Goal: Task Accomplishment & Management: Manage account settings

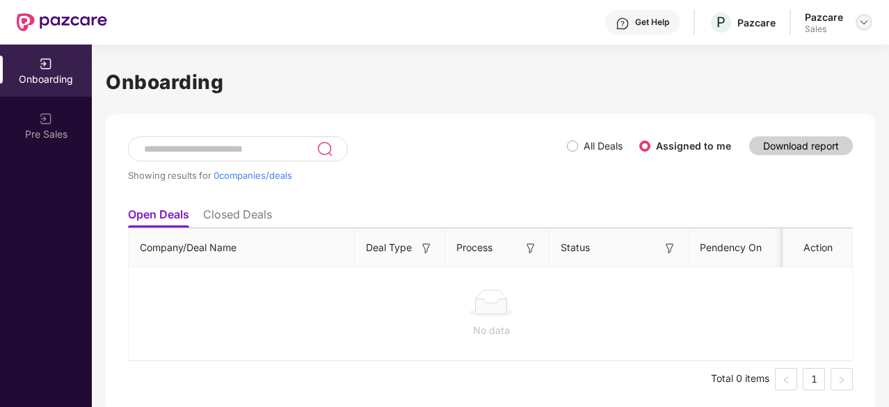
click at [861, 20] on img at bounding box center [864, 22] width 11 height 11
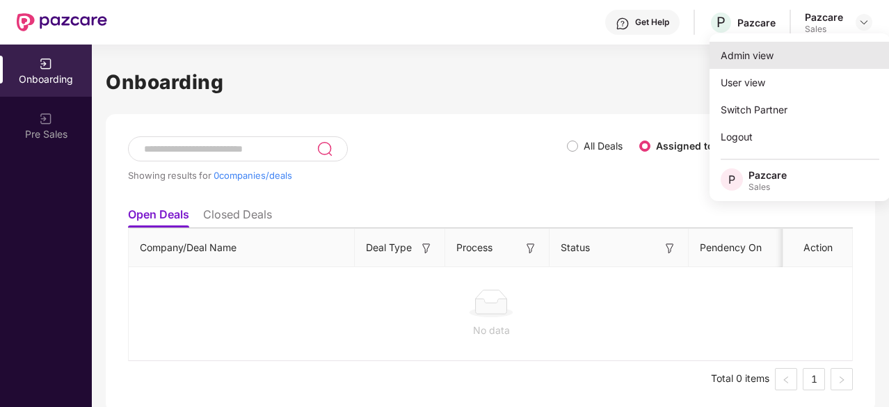
click at [768, 62] on div "Admin view" at bounding box center [800, 55] width 181 height 27
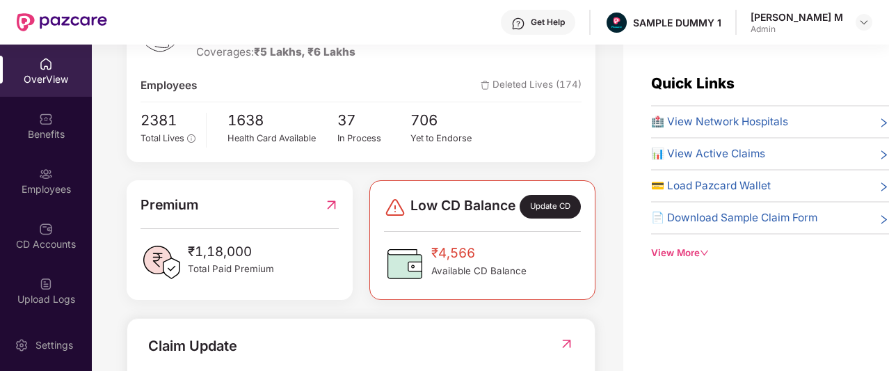
scroll to position [232, 0]
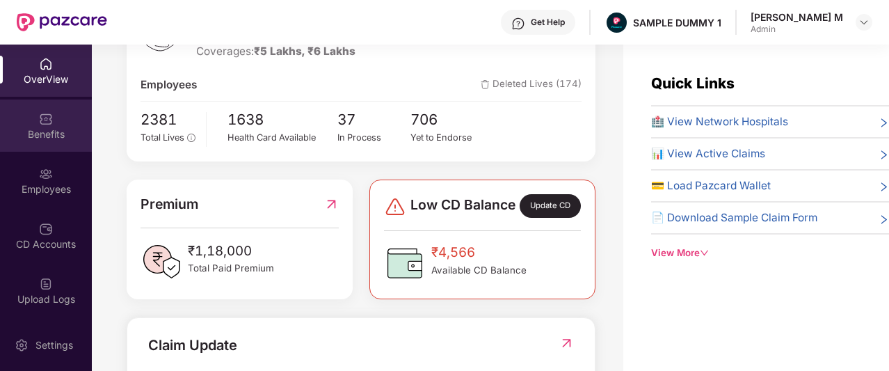
click at [36, 106] on div "Benefits" at bounding box center [46, 126] width 92 height 52
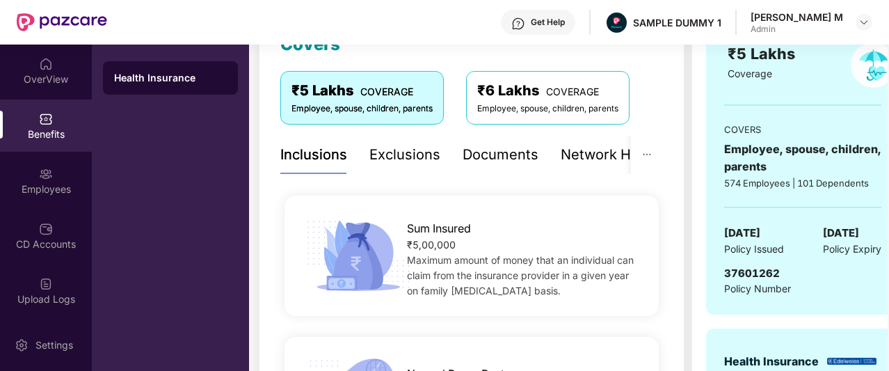
scroll to position [215, 0]
click at [499, 159] on div "Documents" at bounding box center [501, 156] width 76 height 22
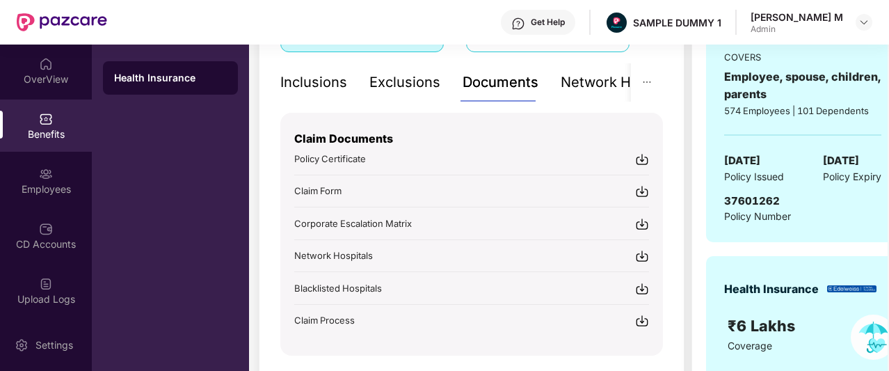
scroll to position [289, 0]
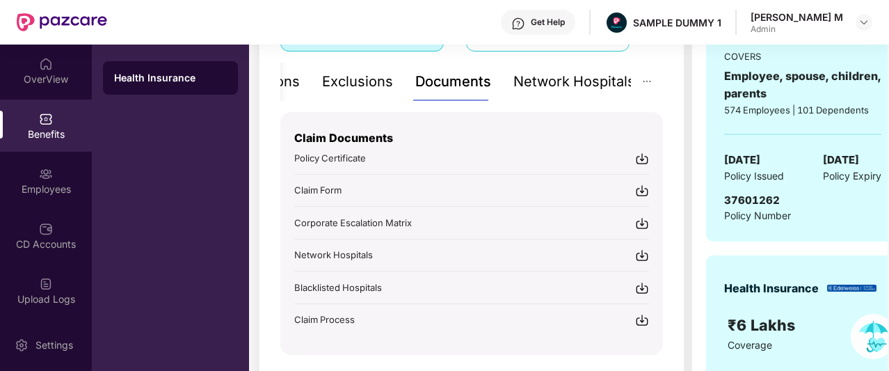
click at [574, 76] on div "Network Hospitals" at bounding box center [575, 82] width 122 height 22
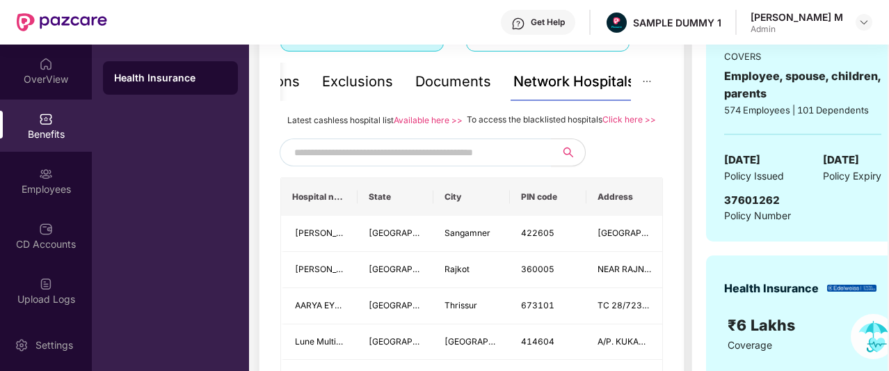
click at [480, 163] on input "text" at bounding box center [413, 152] width 238 height 21
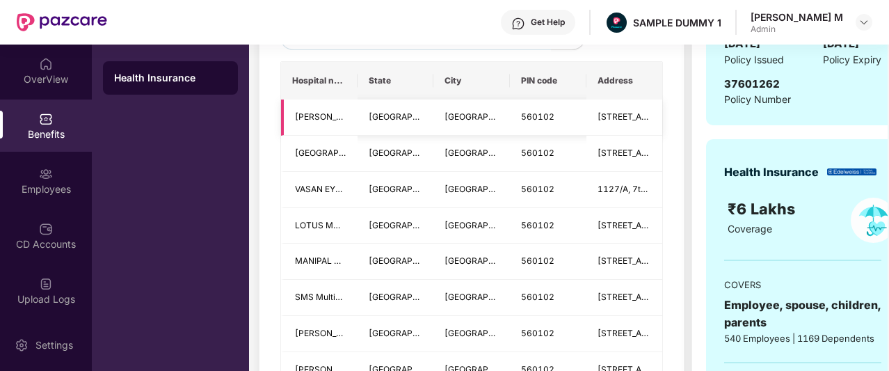
scroll to position [406, 0]
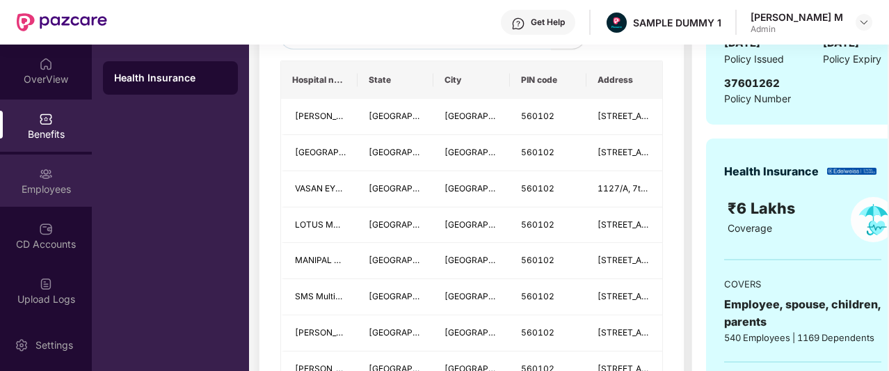
type input "******"
click at [18, 186] on div "Employees" at bounding box center [46, 189] width 92 height 14
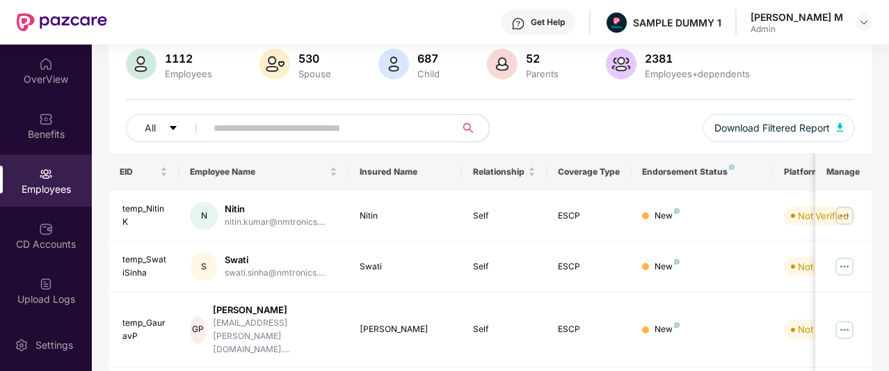
scroll to position [0, 0]
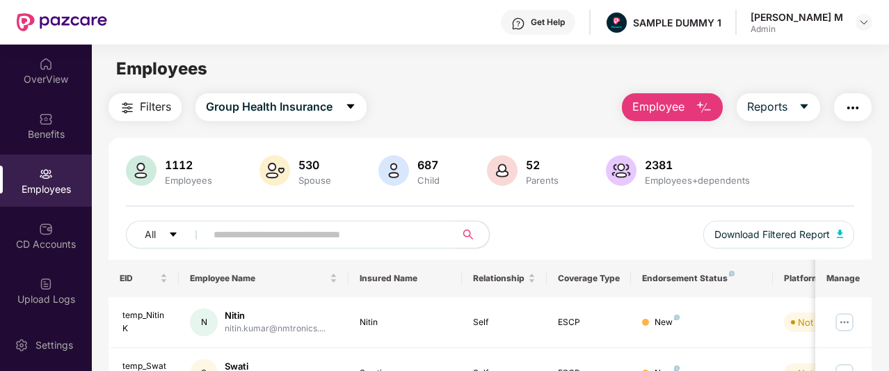
click at [651, 106] on span "Employee" at bounding box center [659, 106] width 52 height 17
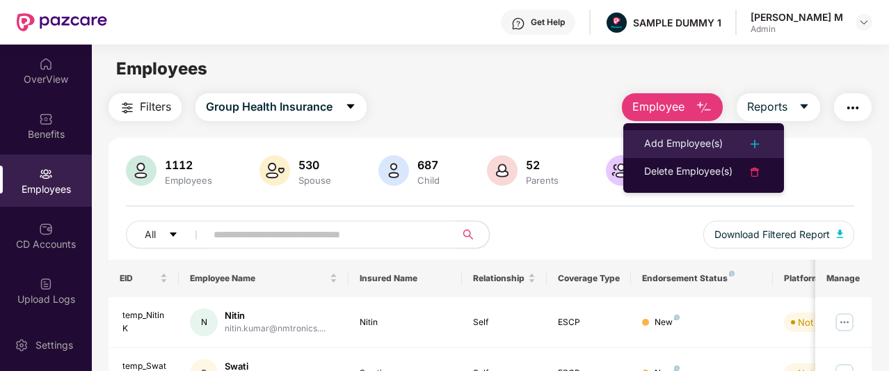
click at [642, 141] on li "Add Employee(s)" at bounding box center [703, 144] width 161 height 28
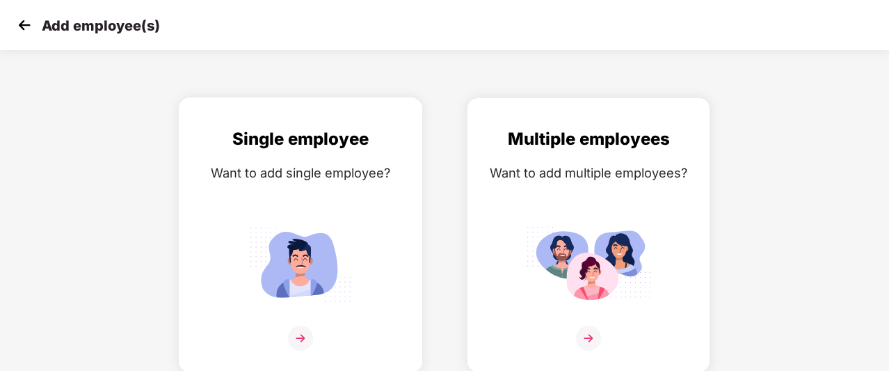
click at [346, 237] on img at bounding box center [300, 264] width 125 height 87
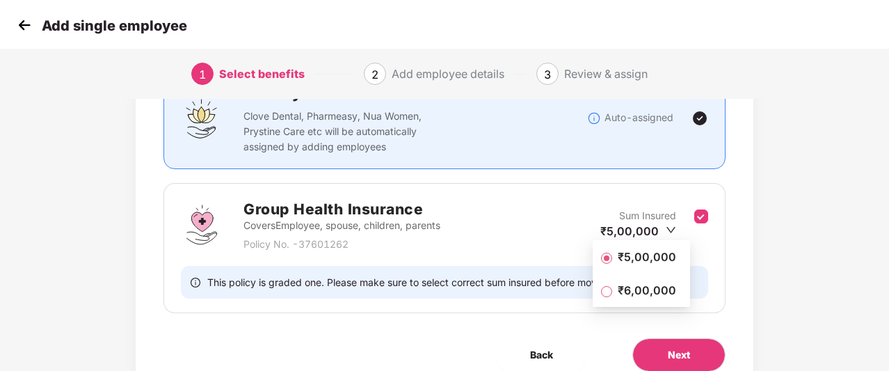
scroll to position [136, 0]
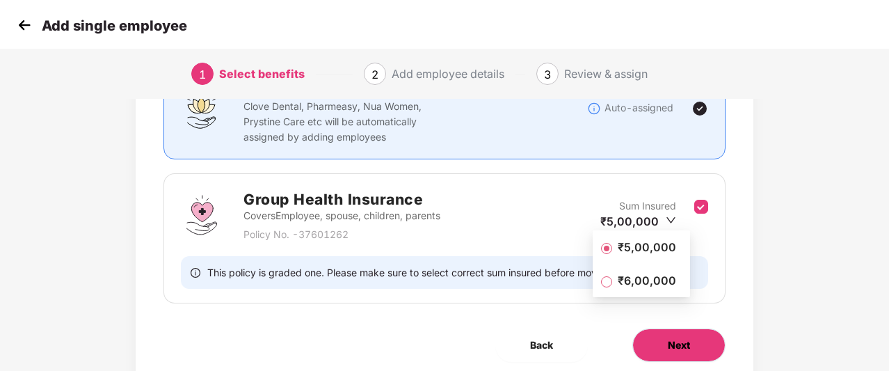
click at [676, 337] on span "Next" at bounding box center [679, 344] width 22 height 15
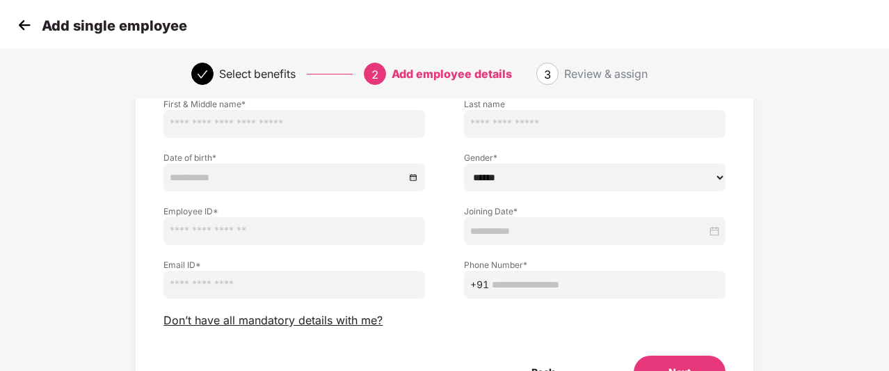
scroll to position [121, 0]
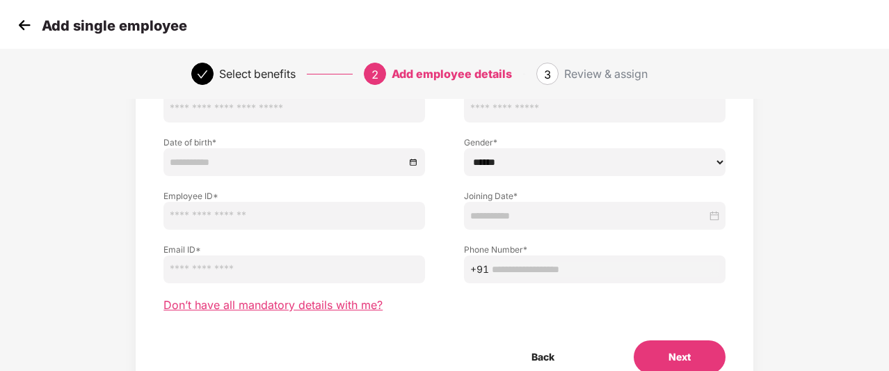
click at [356, 306] on span "Don’t have all mandatory details with me?" at bounding box center [273, 305] width 219 height 15
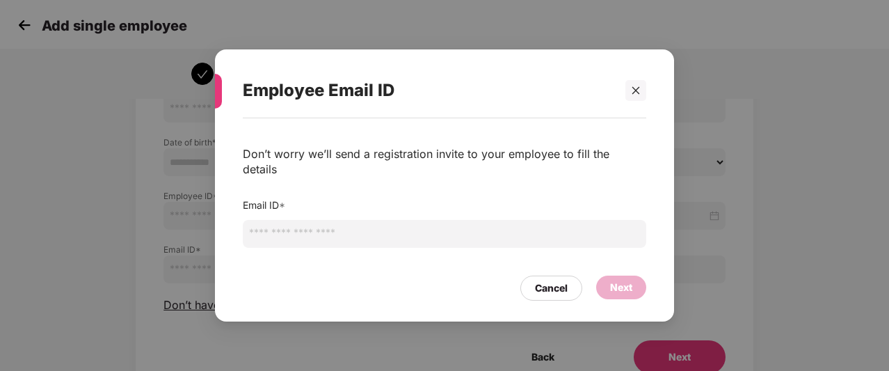
click at [395, 220] on input "email" at bounding box center [445, 234] width 404 height 28
click at [633, 100] on div at bounding box center [636, 90] width 21 height 21
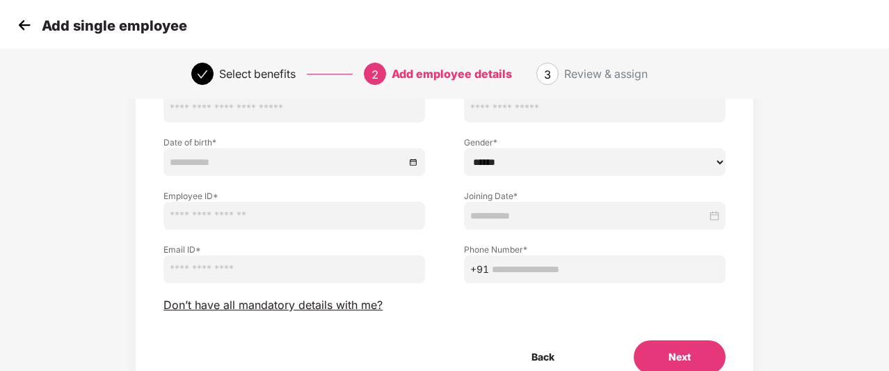
click at [24, 29] on img at bounding box center [24, 25] width 21 height 21
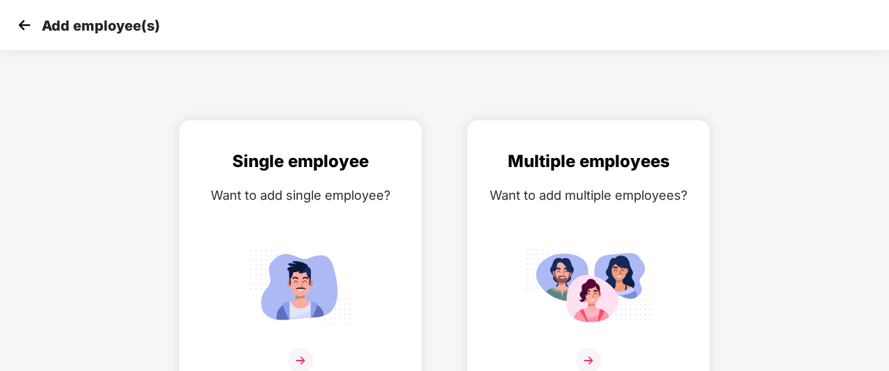
click at [24, 29] on img at bounding box center [24, 25] width 21 height 21
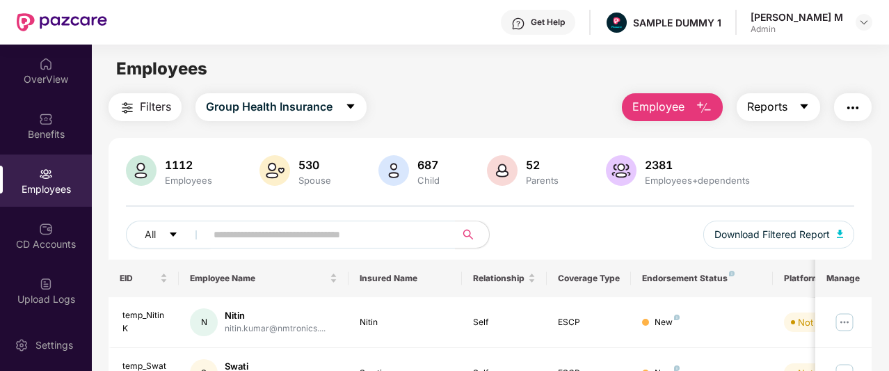
click at [787, 107] on span "Reports" at bounding box center [767, 106] width 40 height 17
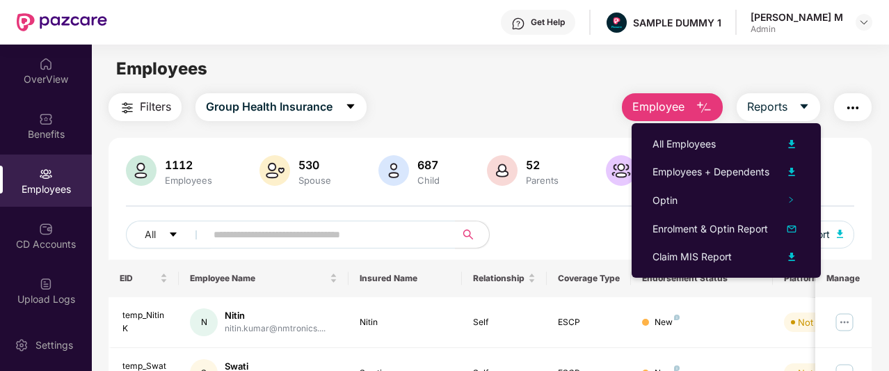
click at [854, 113] on img "button" at bounding box center [853, 108] width 17 height 17
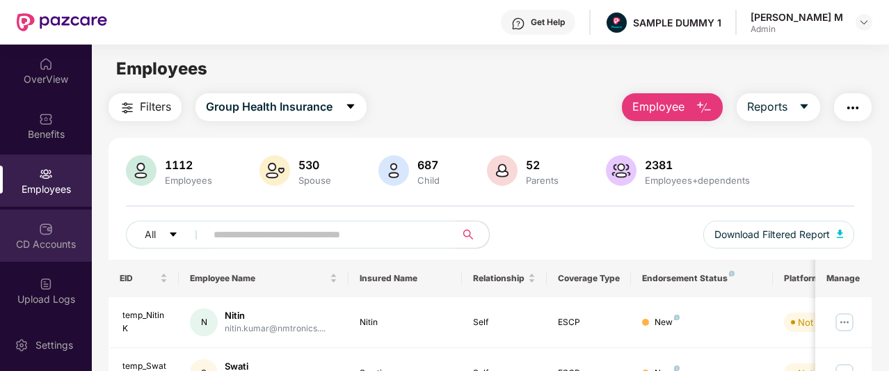
click at [65, 232] on div "CD Accounts" at bounding box center [46, 235] width 92 height 52
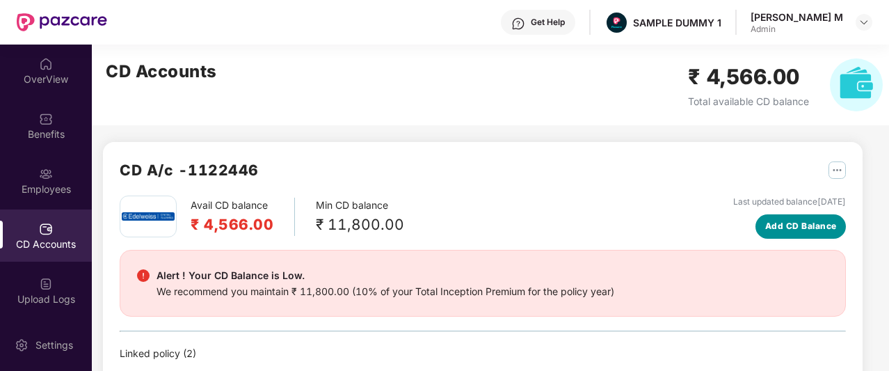
click at [797, 226] on span "Add CD Balance" at bounding box center [801, 226] width 72 height 13
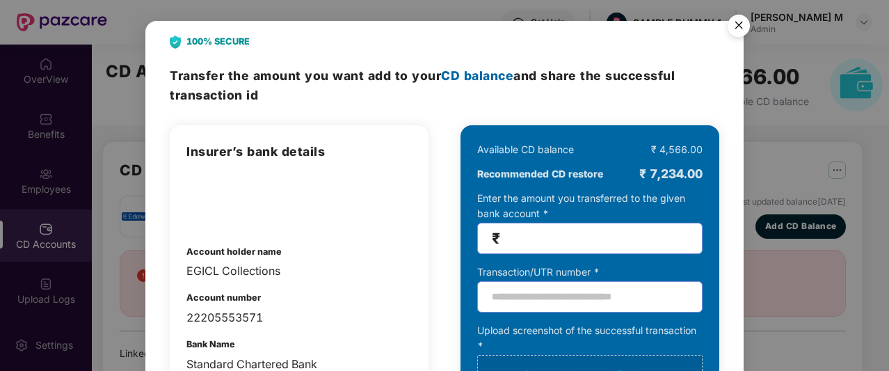
click at [742, 28] on img "Close" at bounding box center [739, 27] width 39 height 39
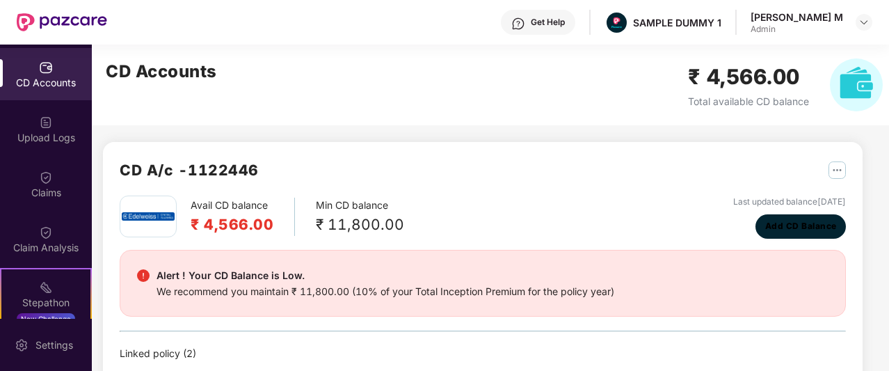
scroll to position [166, 0]
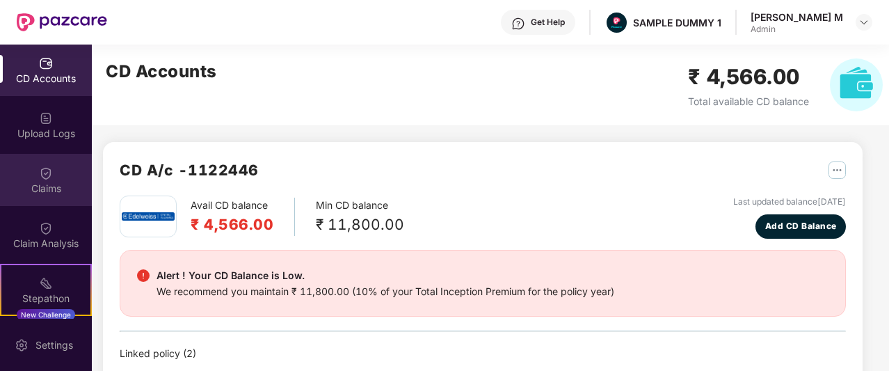
click at [38, 198] on div "Claims" at bounding box center [46, 180] width 92 height 52
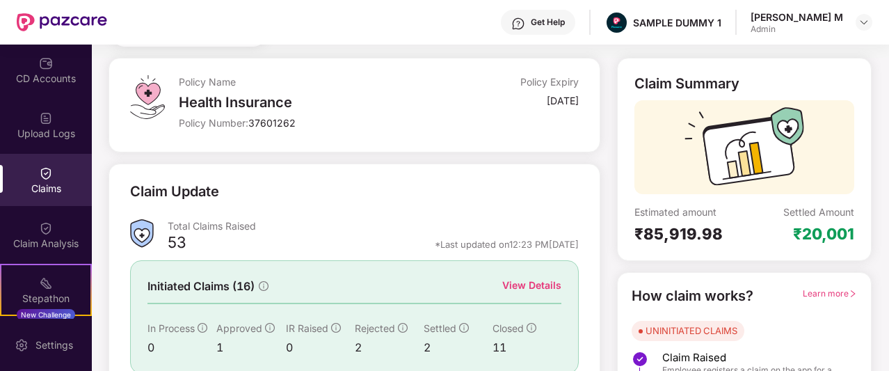
scroll to position [67, 0]
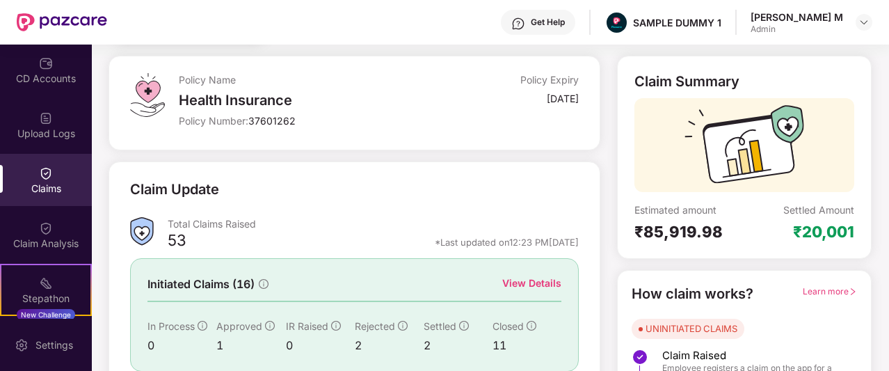
click at [813, 289] on span "Learn more" at bounding box center [830, 291] width 54 height 10
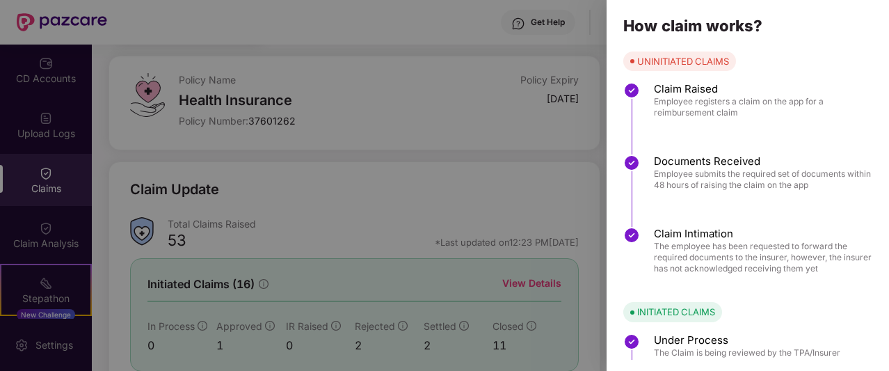
click at [370, 157] on div at bounding box center [444, 185] width 889 height 371
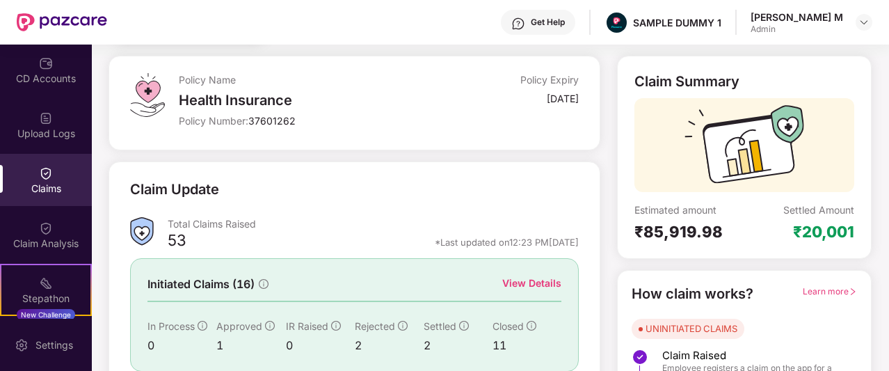
click at [539, 276] on div "View Details" at bounding box center [531, 283] width 59 height 15
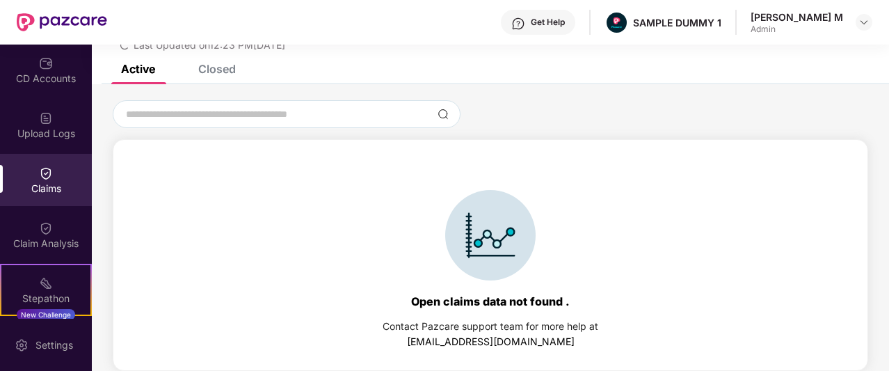
scroll to position [60, 0]
click at [207, 69] on div "Closed" at bounding box center [217, 69] width 38 height 14
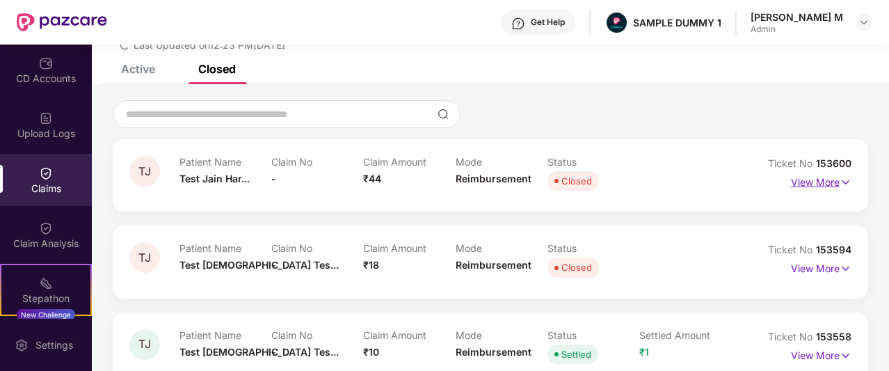
click at [842, 183] on img at bounding box center [846, 182] width 12 height 15
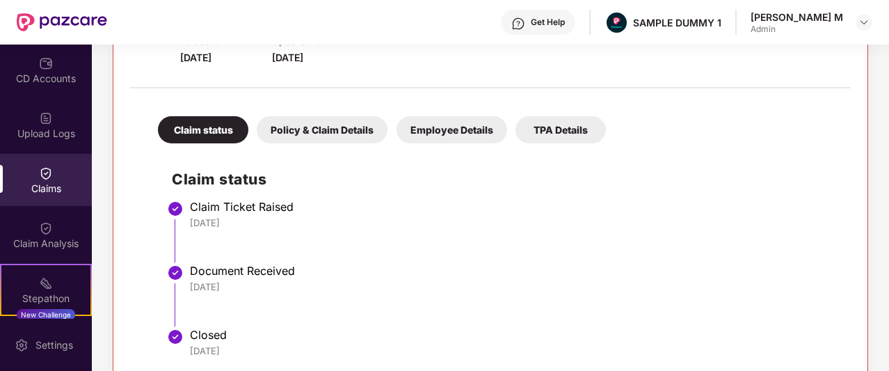
scroll to position [233, 0]
click at [333, 137] on div "Policy & Claim Details" at bounding box center [322, 130] width 131 height 27
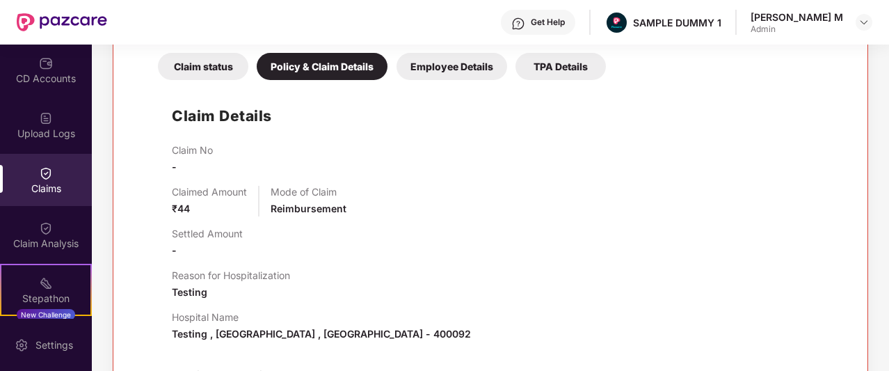
scroll to position [303, 0]
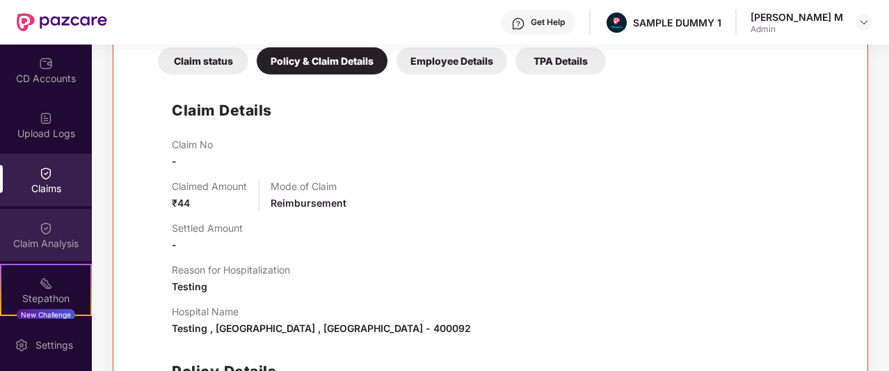
click at [35, 226] on div "Claim Analysis" at bounding box center [46, 235] width 92 height 52
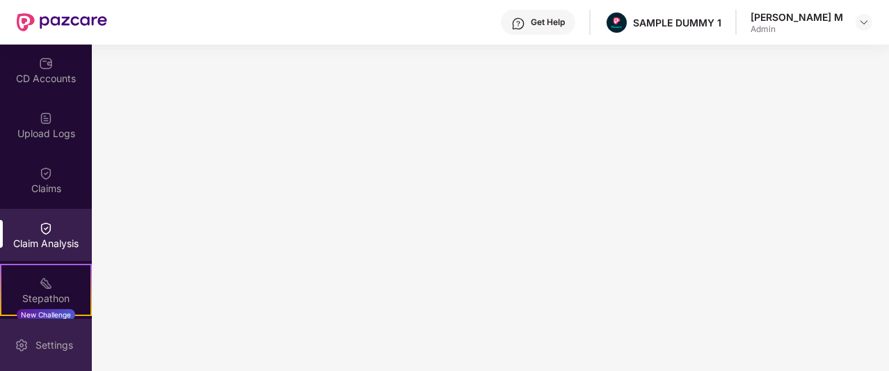
click at [39, 342] on div "Settings" at bounding box center [54, 345] width 46 height 14
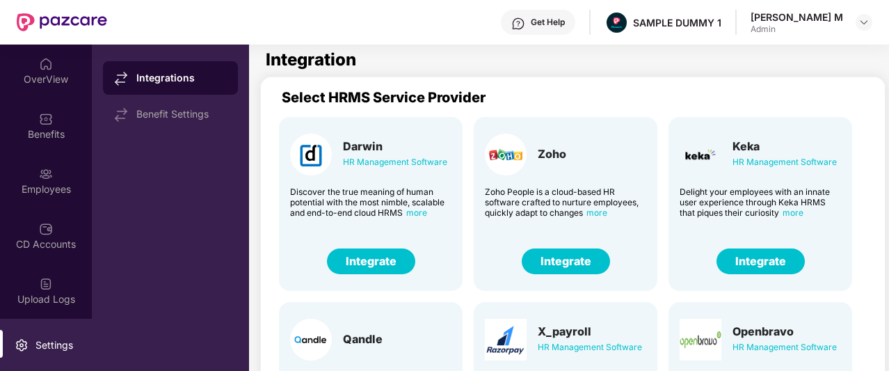
click at [725, 257] on button "Integrate" at bounding box center [761, 261] width 88 height 26
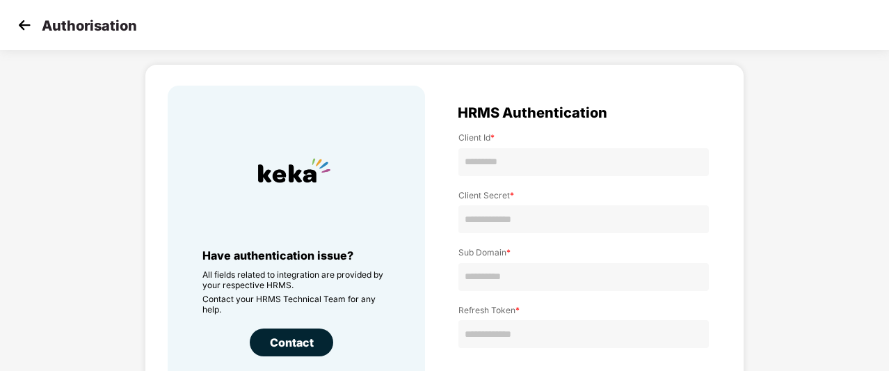
scroll to position [56, 0]
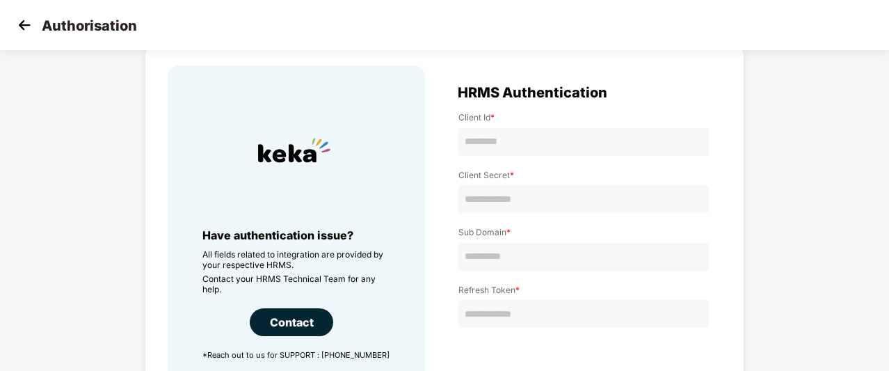
click at [27, 22] on img at bounding box center [24, 25] width 21 height 21
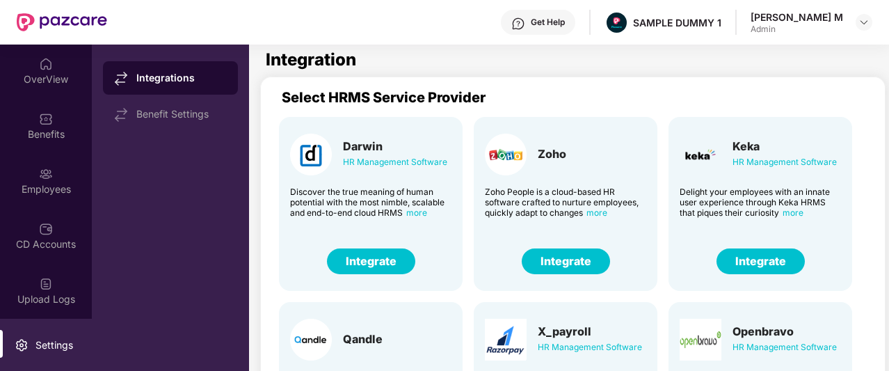
click at [565, 22] on div "Get Help" at bounding box center [548, 22] width 34 height 11
